Goal: Task Accomplishment & Management: Manage account settings

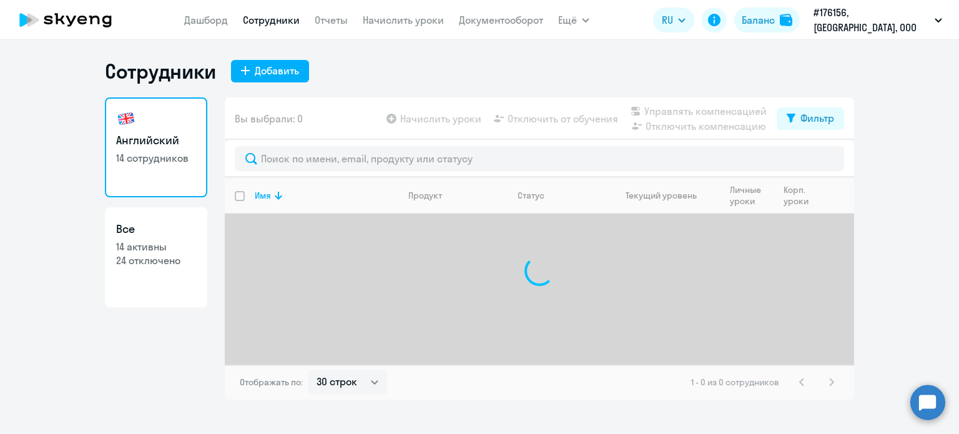
select select "30"
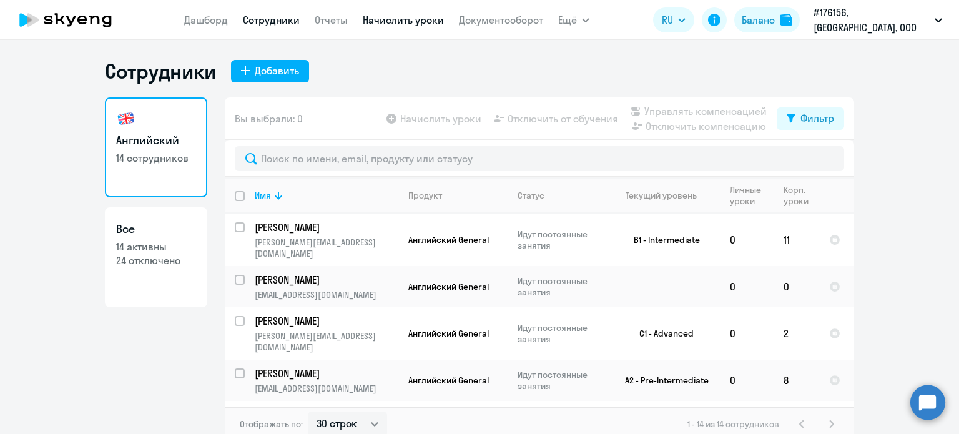
click at [408, 19] on link "Начислить уроки" at bounding box center [403, 20] width 81 height 12
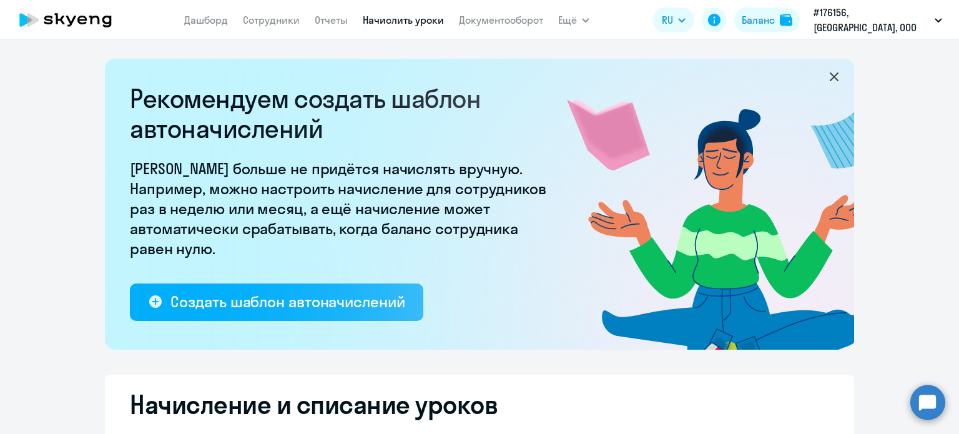
select select "10"
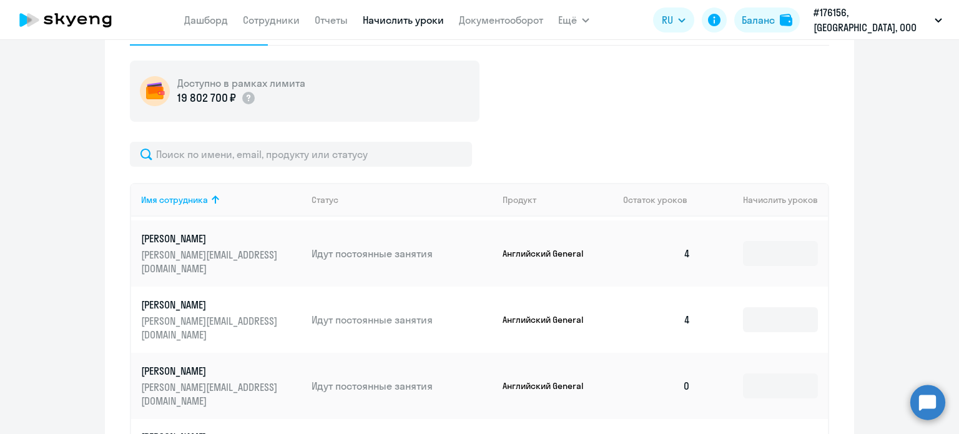
scroll to position [562, 0]
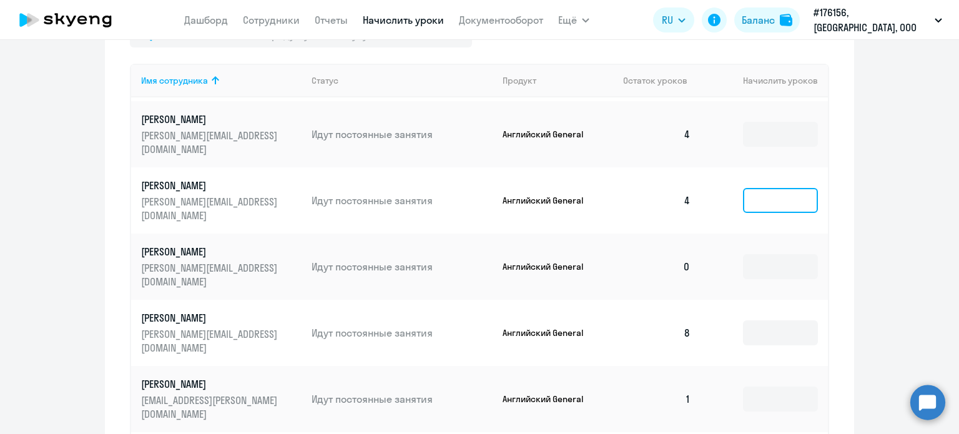
click at [772, 189] on input at bounding box center [780, 200] width 75 height 25
click at [747, 254] on input at bounding box center [780, 266] width 75 height 25
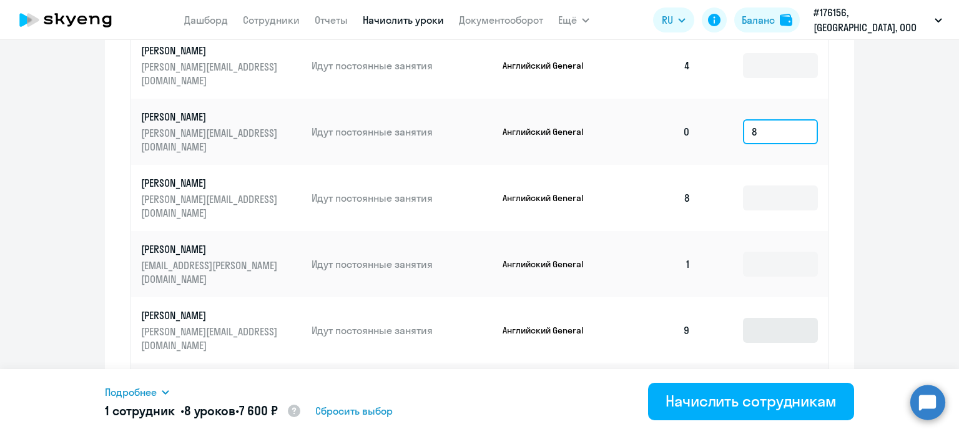
scroll to position [687, 0]
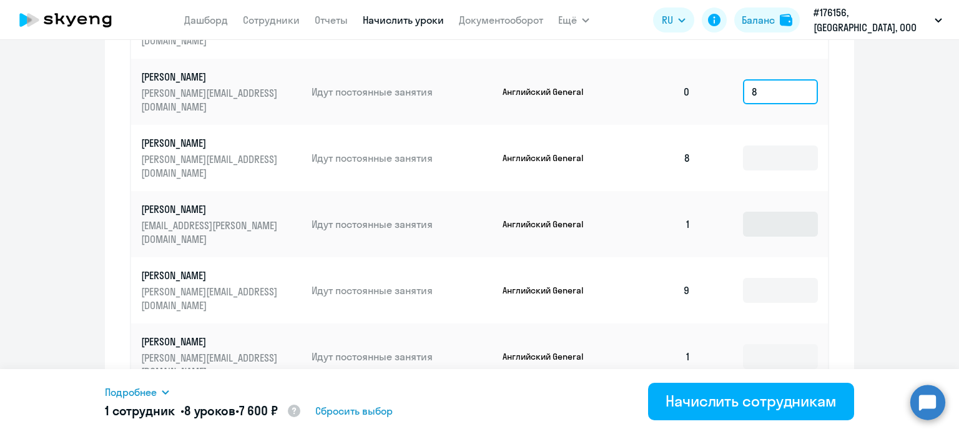
type input "8"
click at [744, 214] on input at bounding box center [780, 224] width 75 height 25
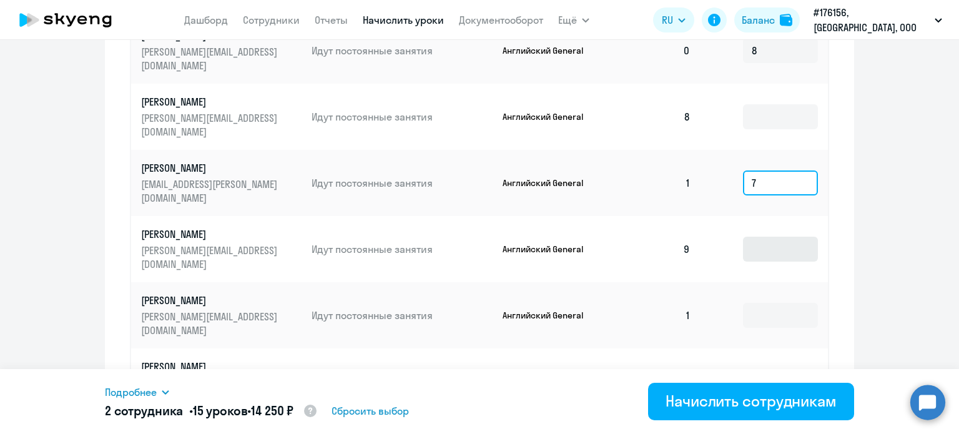
scroll to position [749, 0]
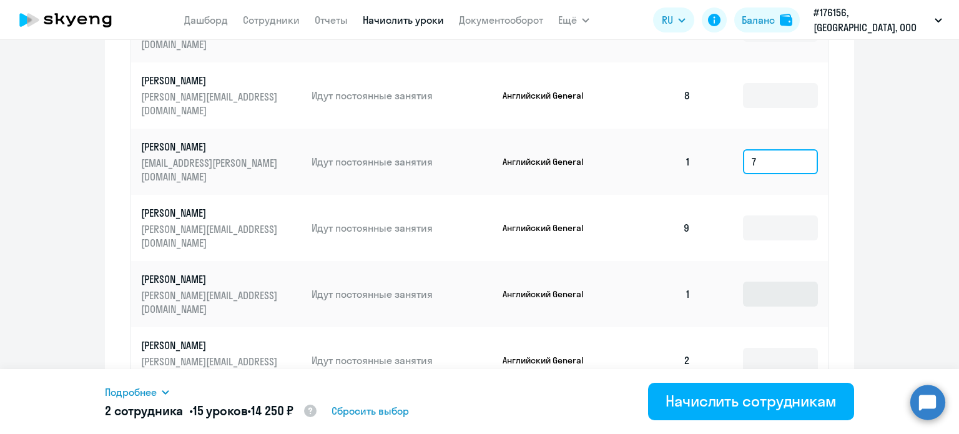
type input "7"
click at [753, 284] on input at bounding box center [780, 294] width 75 height 25
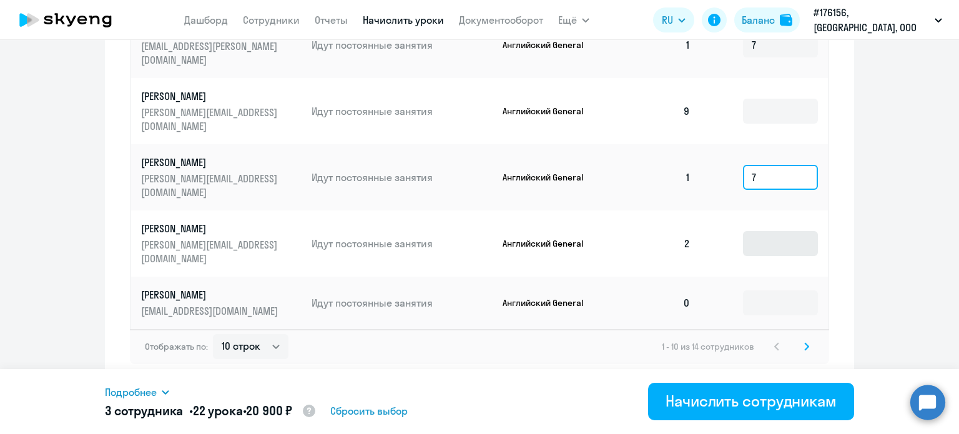
type input "7"
click at [749, 232] on input at bounding box center [780, 243] width 75 height 25
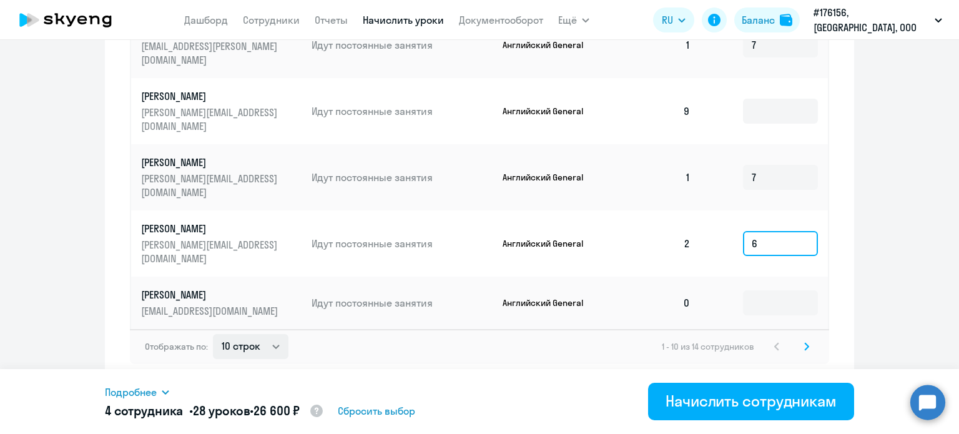
type input "6"
click at [272, 351] on select "10 строк 30 строк 50 строк" at bounding box center [251, 346] width 76 height 25
select select "50"
click at [213, 334] on select "10 строк 30 строк 50 строк" at bounding box center [251, 346] width 76 height 25
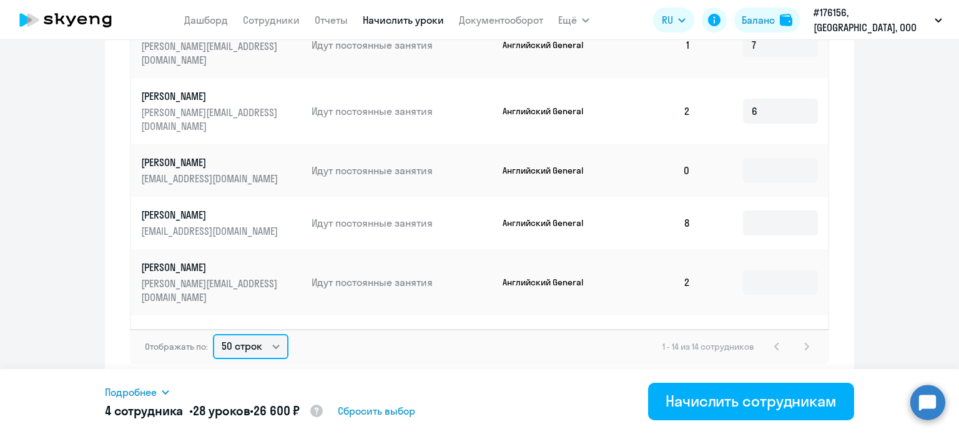
scroll to position [250, 0]
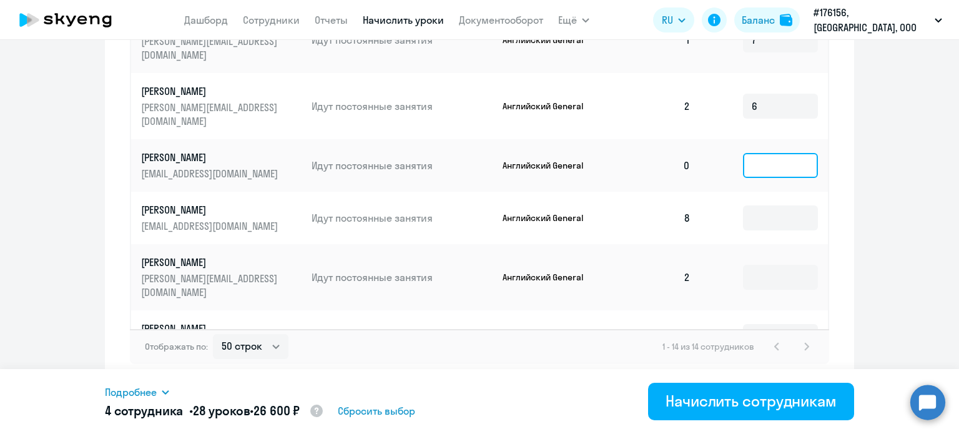
click at [748, 153] on input at bounding box center [780, 165] width 75 height 25
type input "9"
click at [744, 212] on input at bounding box center [780, 217] width 75 height 25
click at [743, 275] on input at bounding box center [780, 277] width 75 height 25
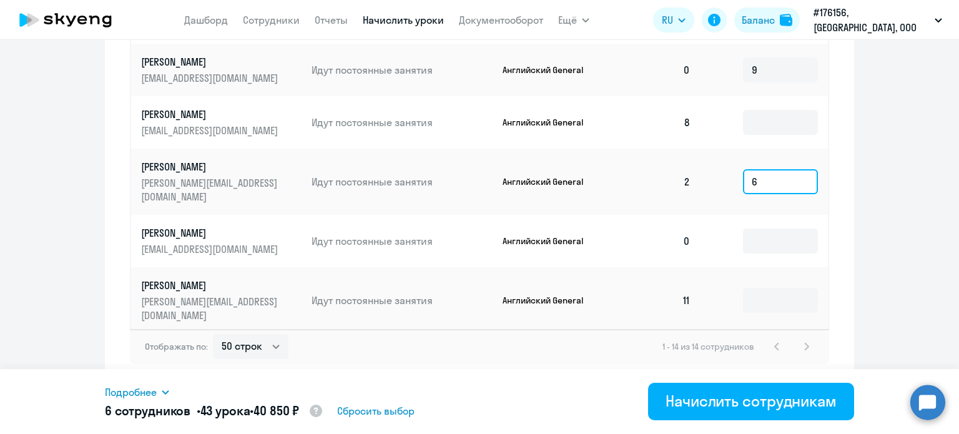
scroll to position [350, 0]
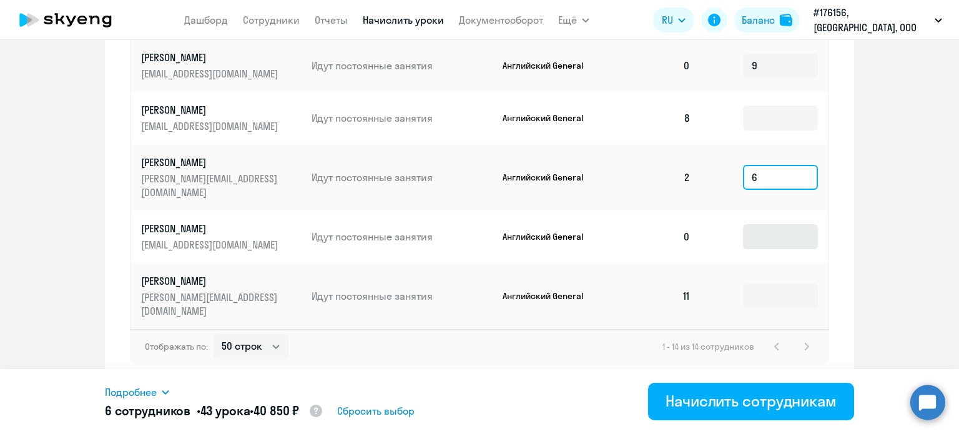
type input "6"
click at [752, 237] on input at bounding box center [780, 236] width 75 height 25
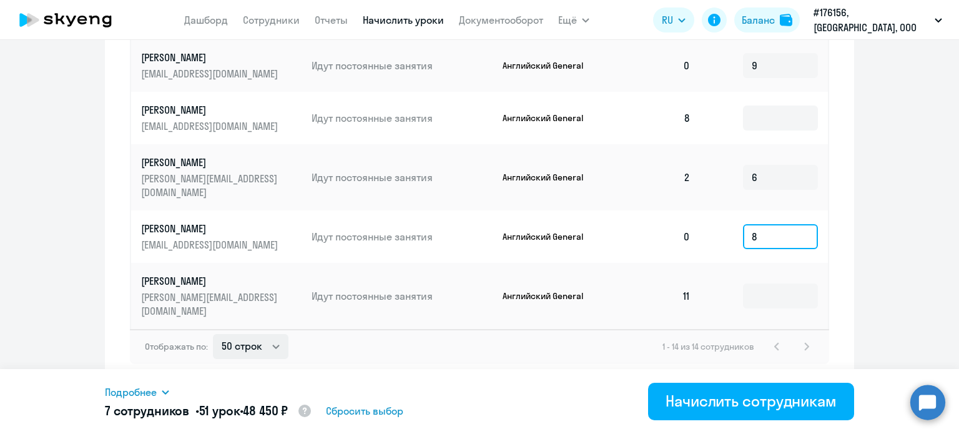
type input "8"
click at [271, 342] on select "10 строк 30 строк 50 строк" at bounding box center [251, 346] width 76 height 25
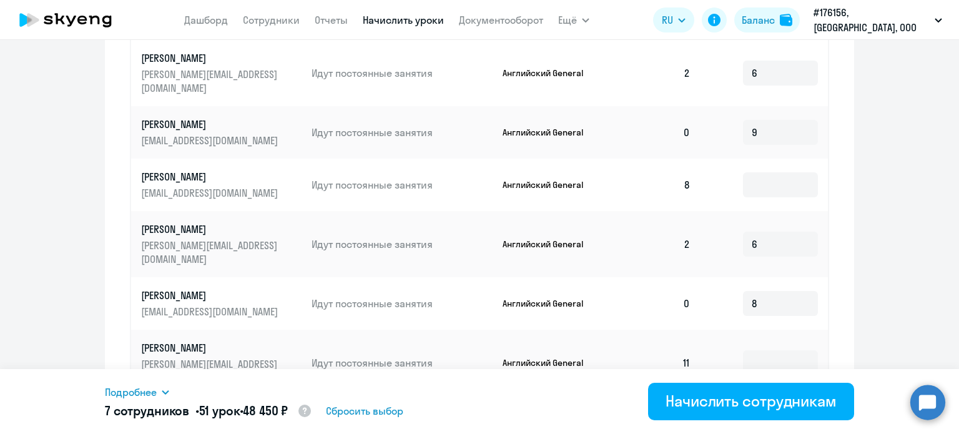
scroll to position [866, 0]
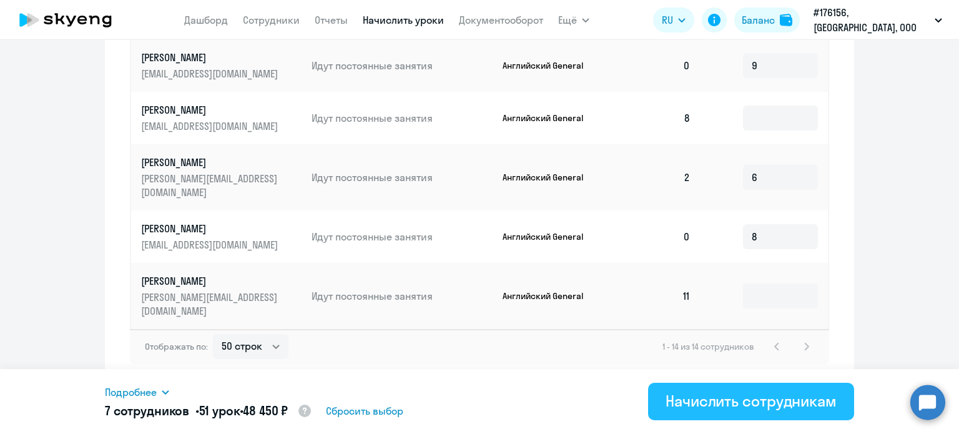
click at [702, 394] on div "Начислить сотрудникам" at bounding box center [751, 401] width 171 height 20
